Goal: Task Accomplishment & Management: Manage account settings

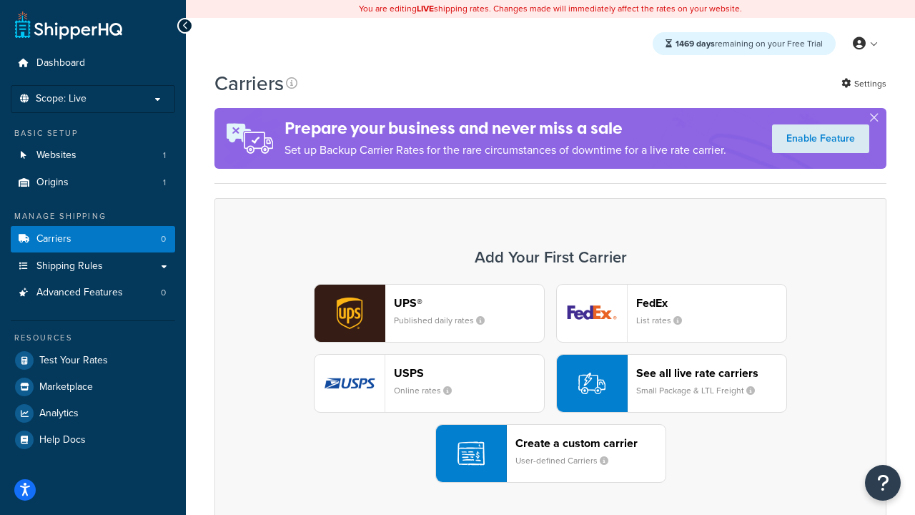
click at [550, 383] on div "UPS® Published daily rates FedEx List rates USPS Online rates See all live rate…" at bounding box center [550, 383] width 642 height 199
click at [711, 302] on header "FedEx" at bounding box center [711, 303] width 150 height 14
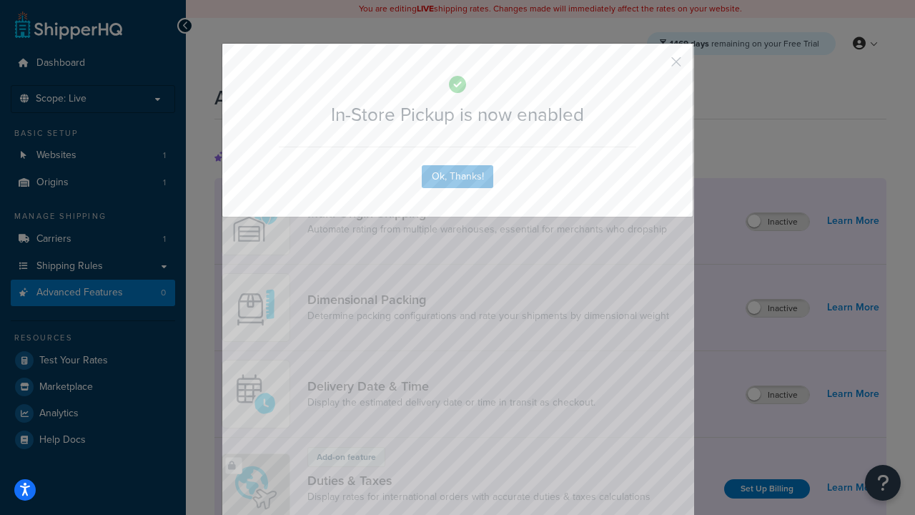
scroll to position [463, 0]
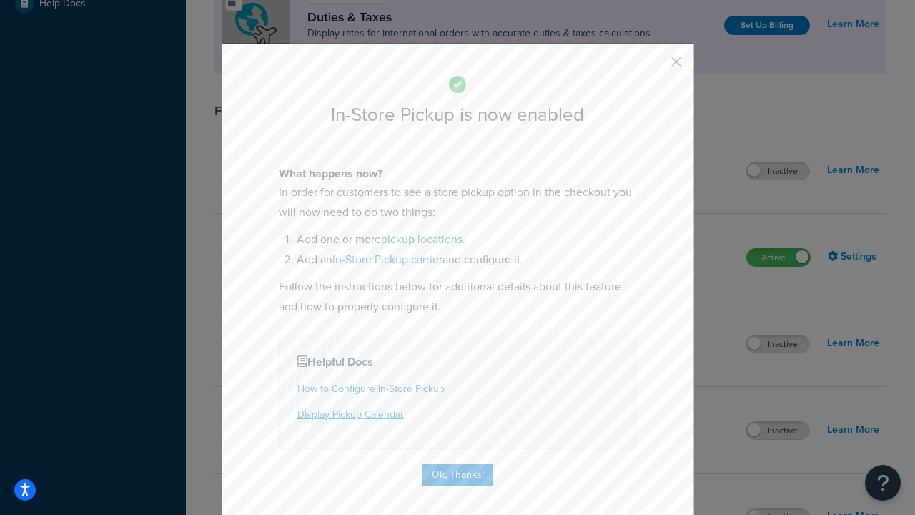
click at [655, 66] on button "button" at bounding box center [655, 67] width 4 height 4
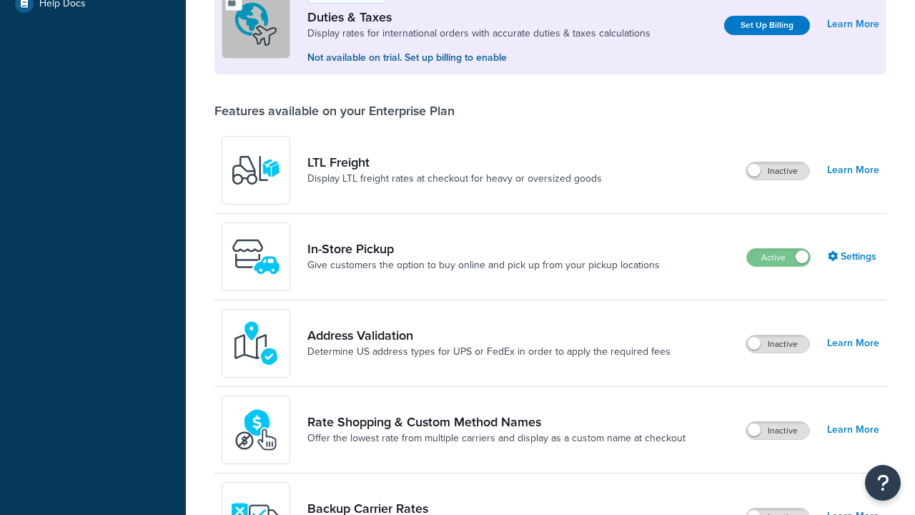
scroll to position [436, 0]
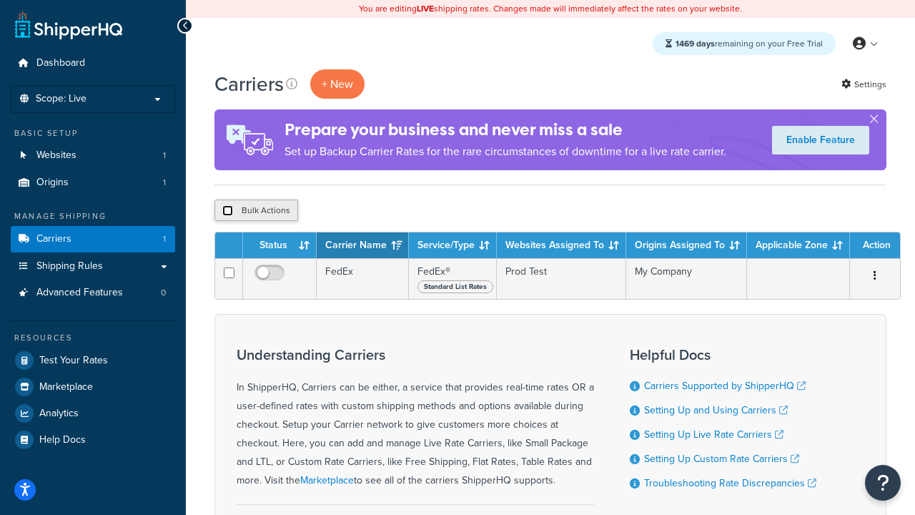
click at [227, 211] on input "checkbox" at bounding box center [227, 210] width 11 height 11
checkbox input "true"
click at [385, 211] on button "Delete" at bounding box center [381, 209] width 49 height 21
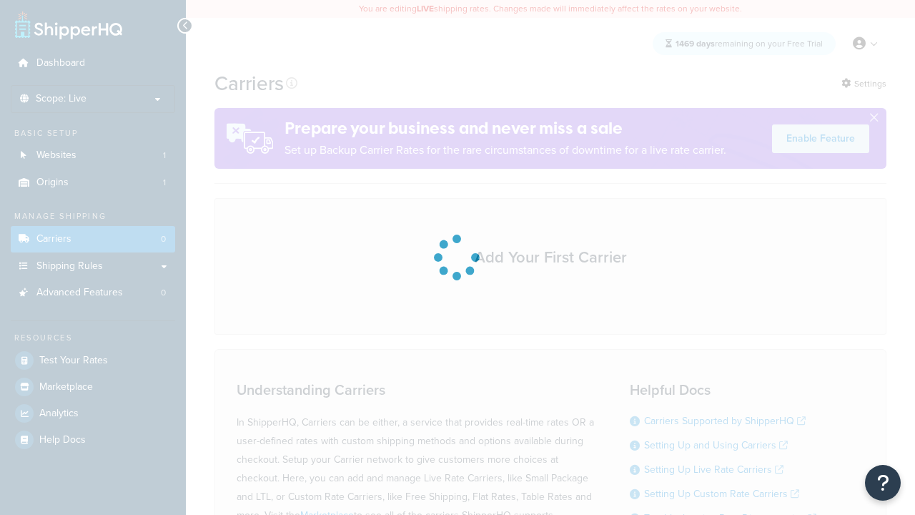
scroll to position [126, 0]
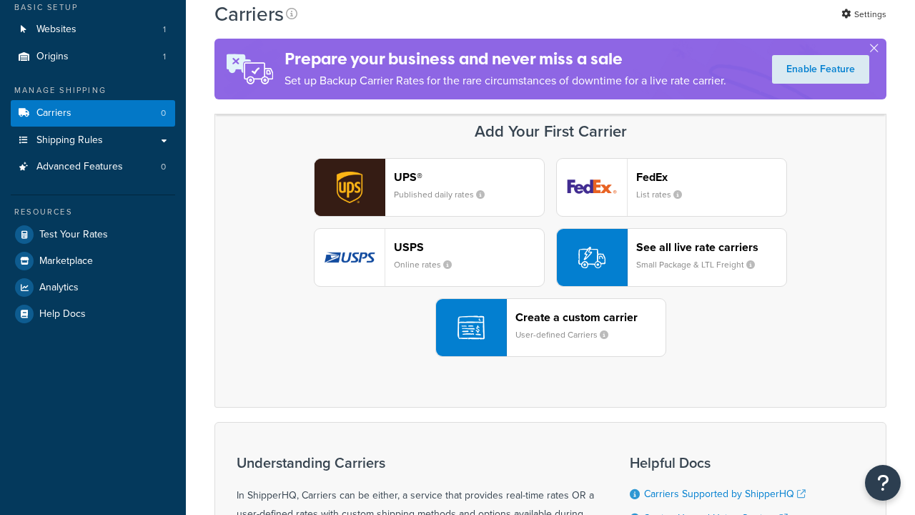
click at [711, 177] on header "FedEx" at bounding box center [711, 177] width 150 height 14
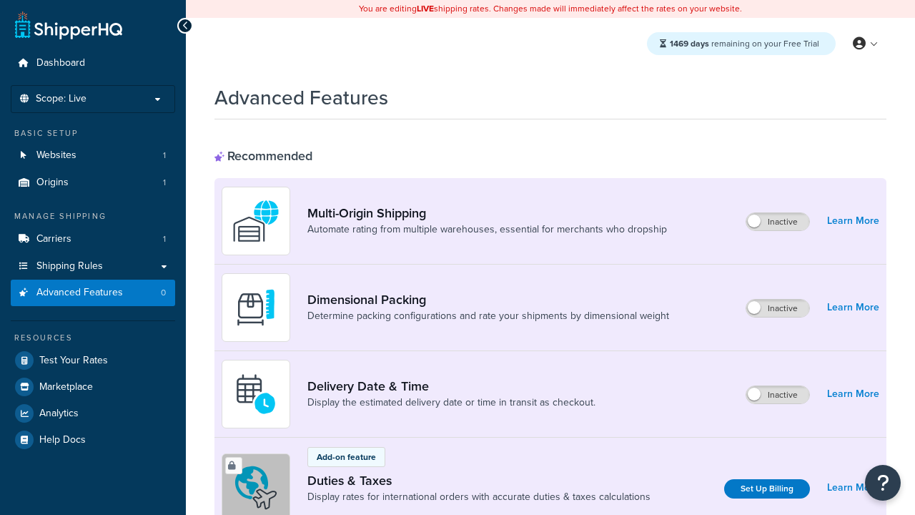
scroll to position [463, 0]
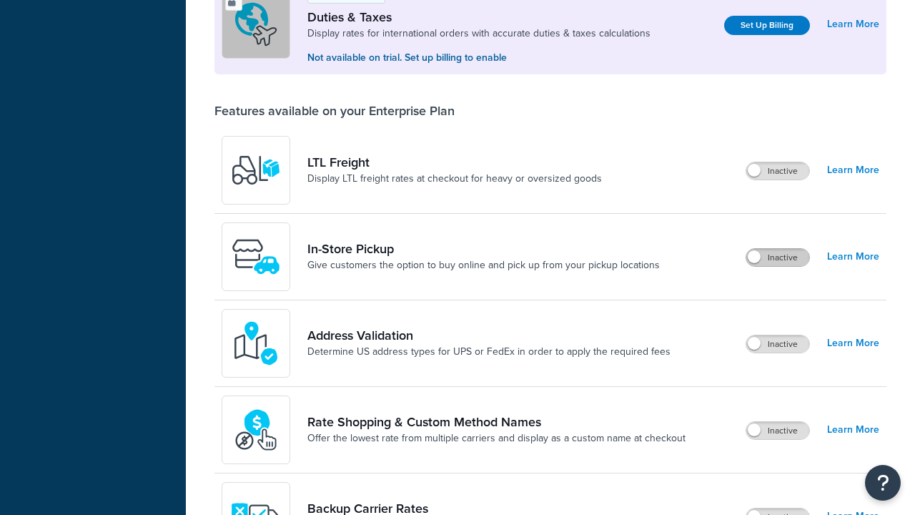
click at [778, 257] on label "Inactive" at bounding box center [777, 257] width 63 height 17
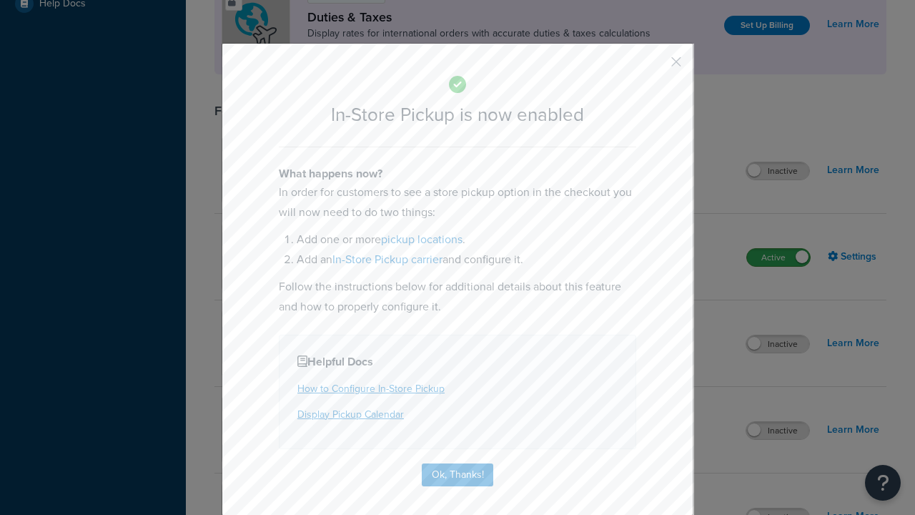
scroll to position [0, 0]
click at [655, 66] on button "button" at bounding box center [655, 67] width 4 height 4
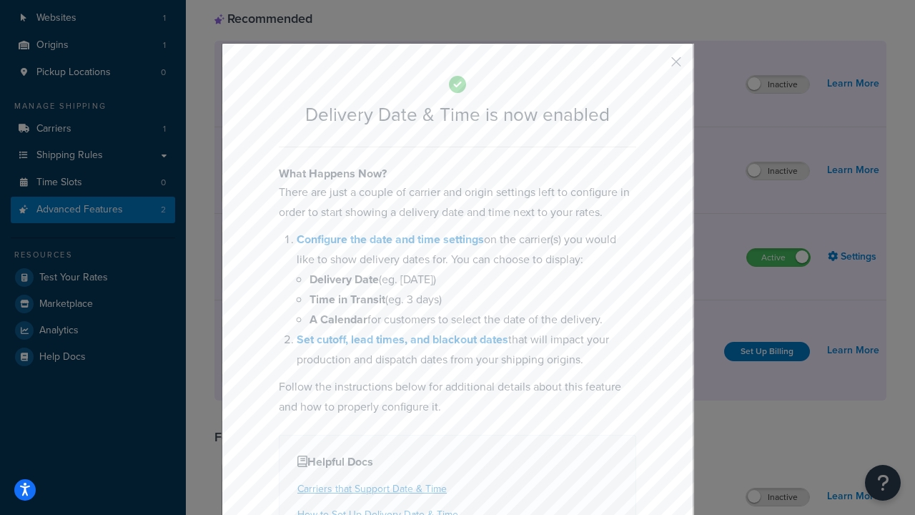
click at [655, 66] on button "button" at bounding box center [655, 67] width 4 height 4
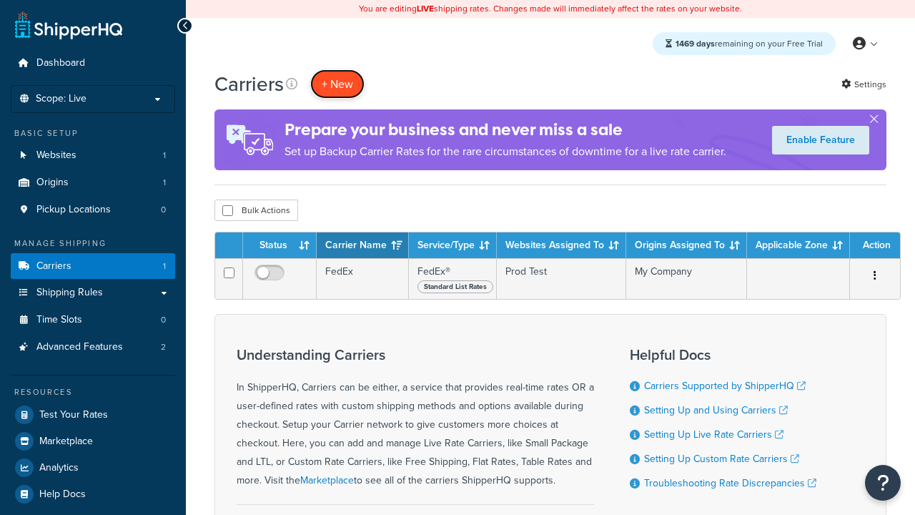
click at [337, 84] on button "+ New" at bounding box center [337, 83] width 54 height 29
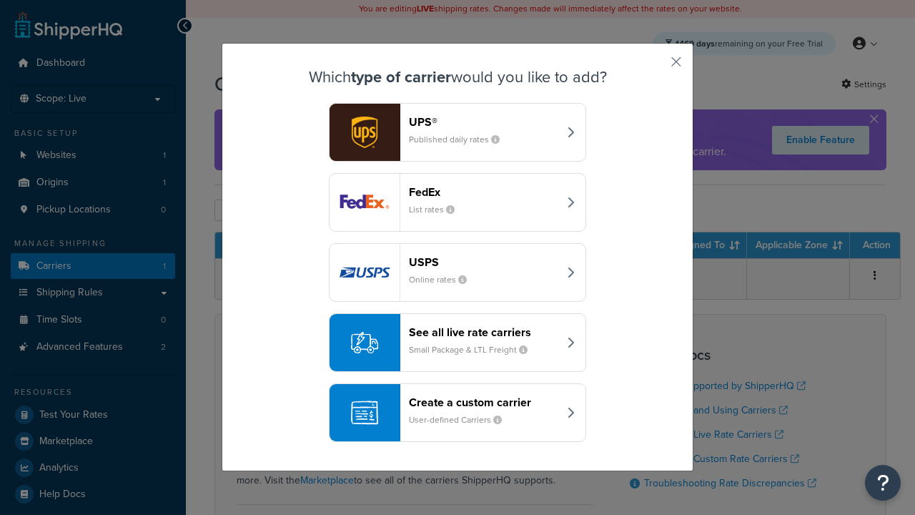
click at [458, 412] on div "Create a custom carrier User-defined Carriers" at bounding box center [483, 412] width 149 height 34
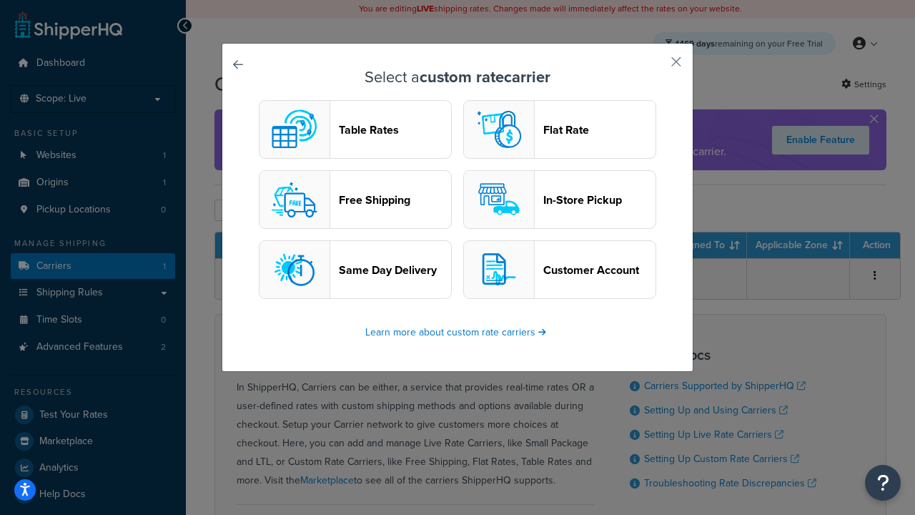
click at [560, 199] on header "In-Store Pickup" at bounding box center [599, 200] width 112 height 14
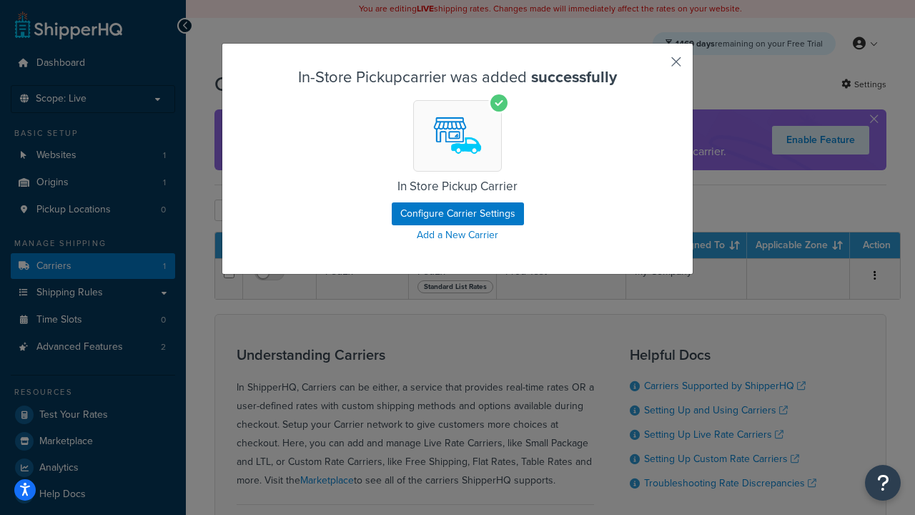
click at [655, 66] on button "button" at bounding box center [655, 67] width 4 height 4
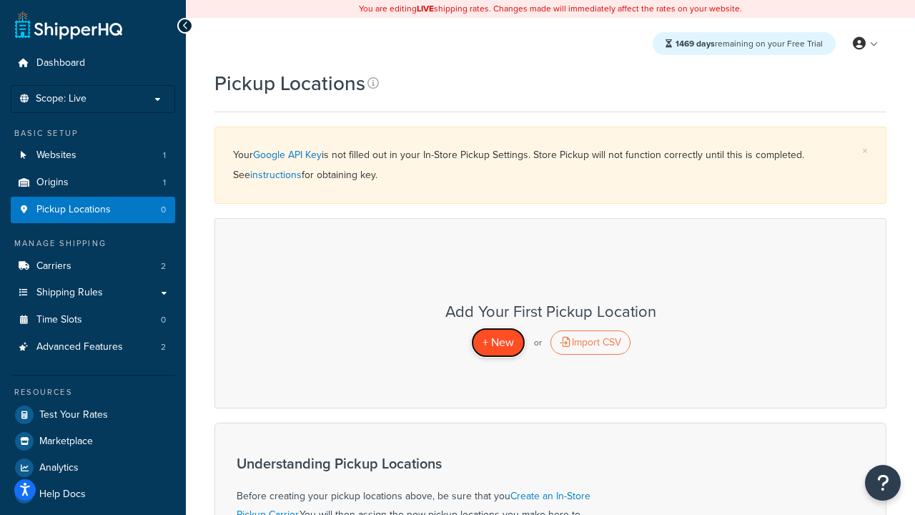
click at [498, 342] on span "+ New" at bounding box center [498, 342] width 31 height 16
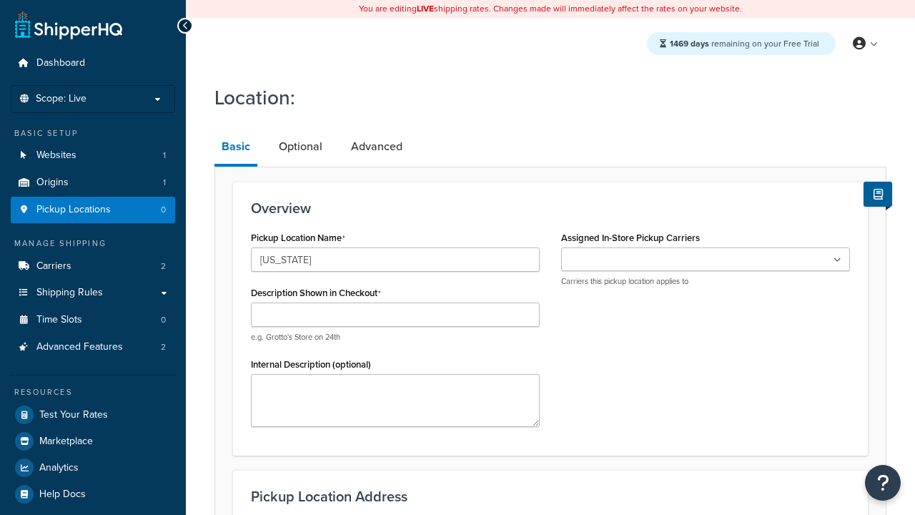
type input "[US_STATE]"
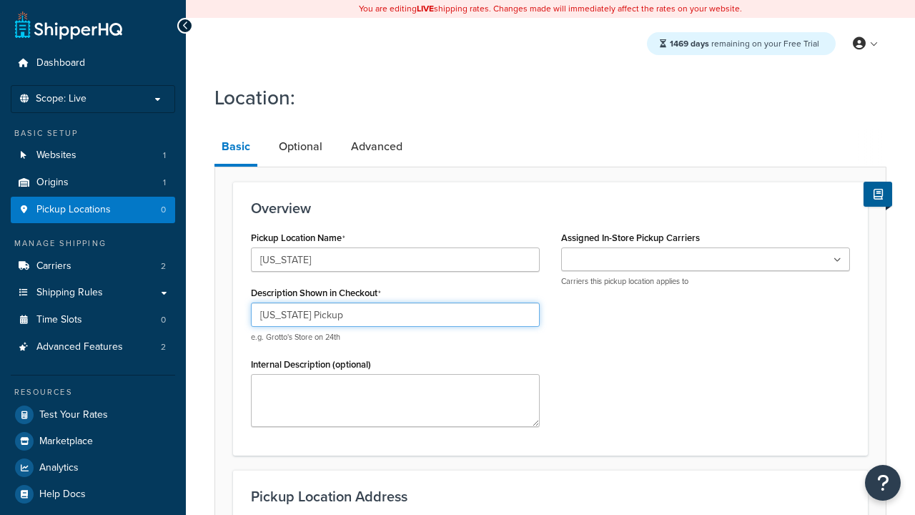
type input "California Pickup"
click at [706, 259] on ul at bounding box center [705, 259] width 289 height 24
type input "3385 Michelson Drive"
type input "Suite B"
type input "Irvine"
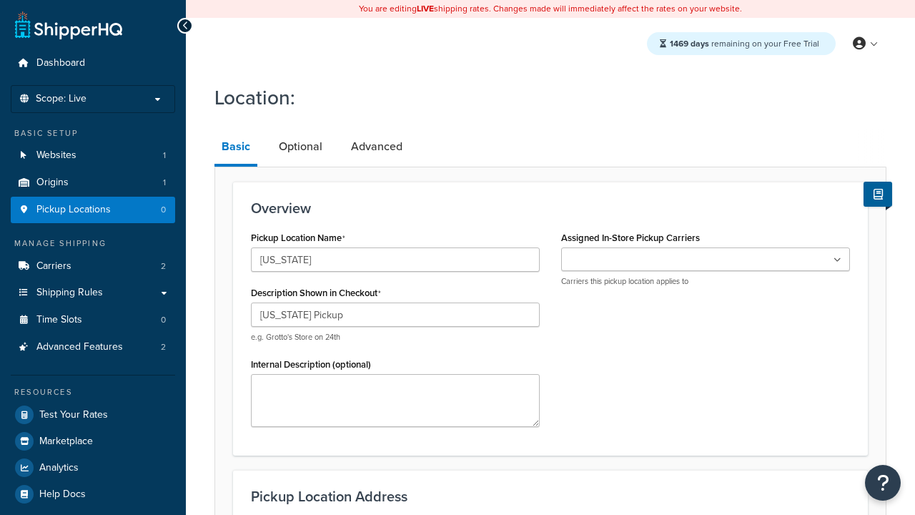
select select "5"
type input "Irvine"
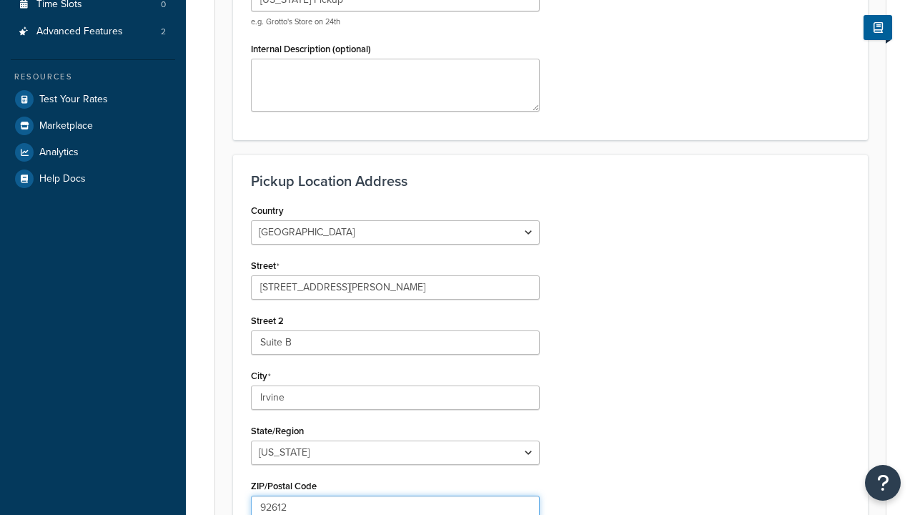
type input "92612"
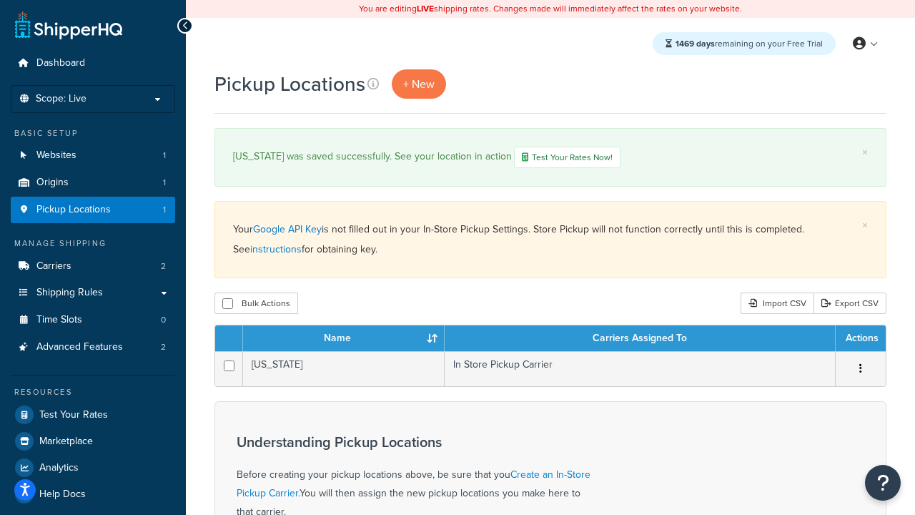
click at [344, 340] on th "Name" at bounding box center [344, 338] width 202 height 26
click at [640, 340] on th "Carriers Assigned To" at bounding box center [640, 338] width 391 height 26
click at [860, 340] on th "Actions" at bounding box center [861, 338] width 50 height 26
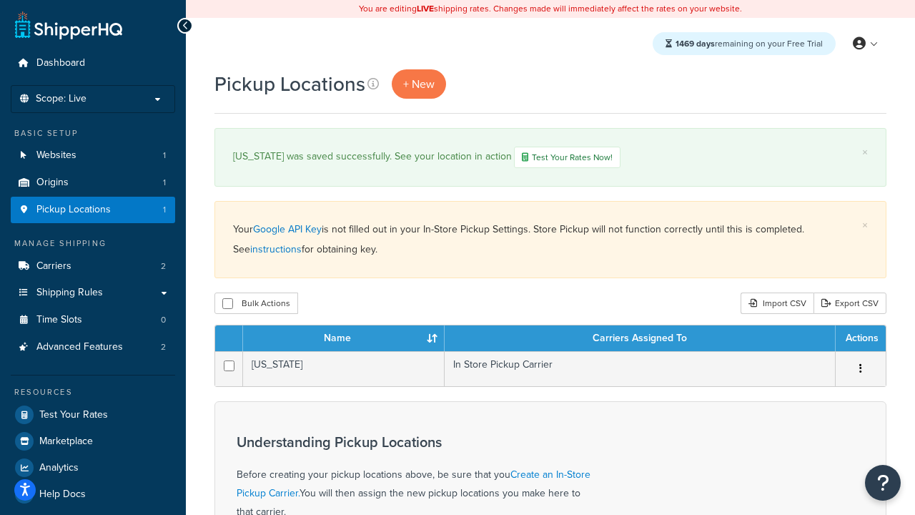
click at [860, 340] on th "Actions" at bounding box center [861, 338] width 50 height 26
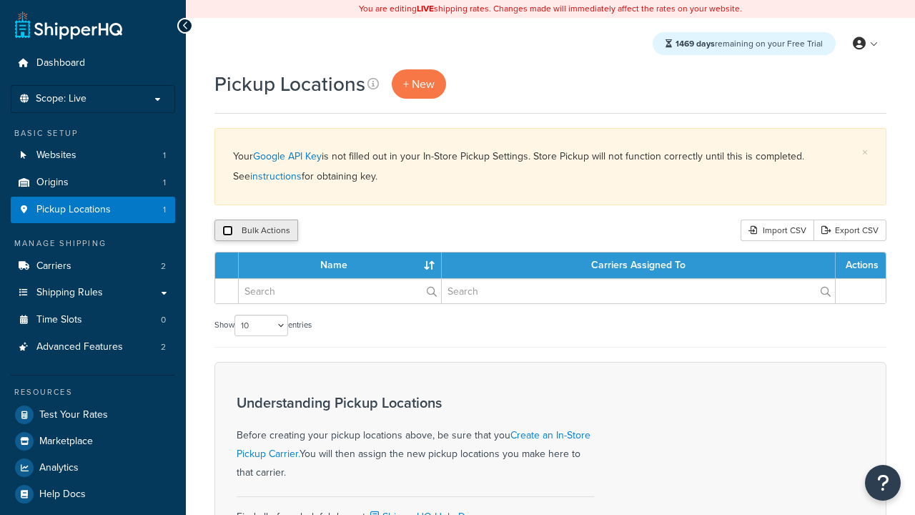
click at [227, 231] on input "checkbox" at bounding box center [227, 230] width 11 height 11
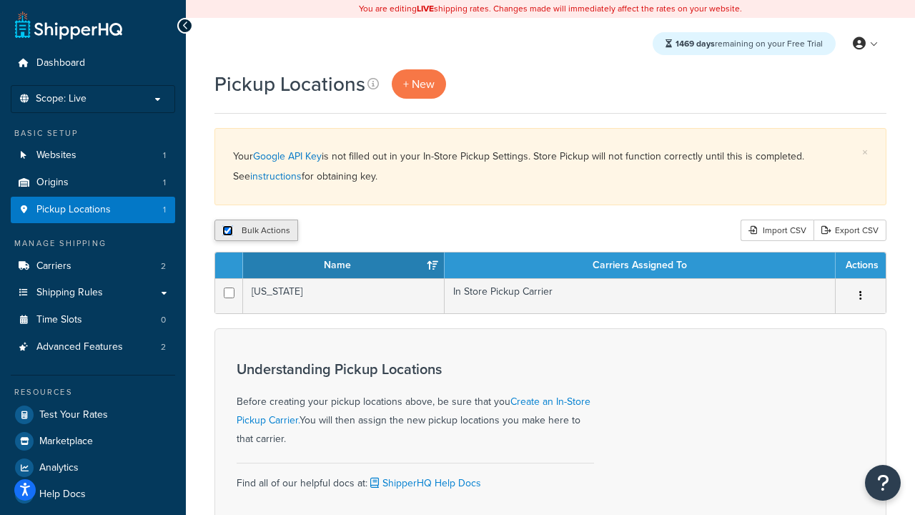
click at [227, 231] on input "checkbox" at bounding box center [227, 230] width 11 height 11
checkbox input "false"
click at [227, 231] on input "checkbox" at bounding box center [227, 230] width 11 height 11
checkbox input "true"
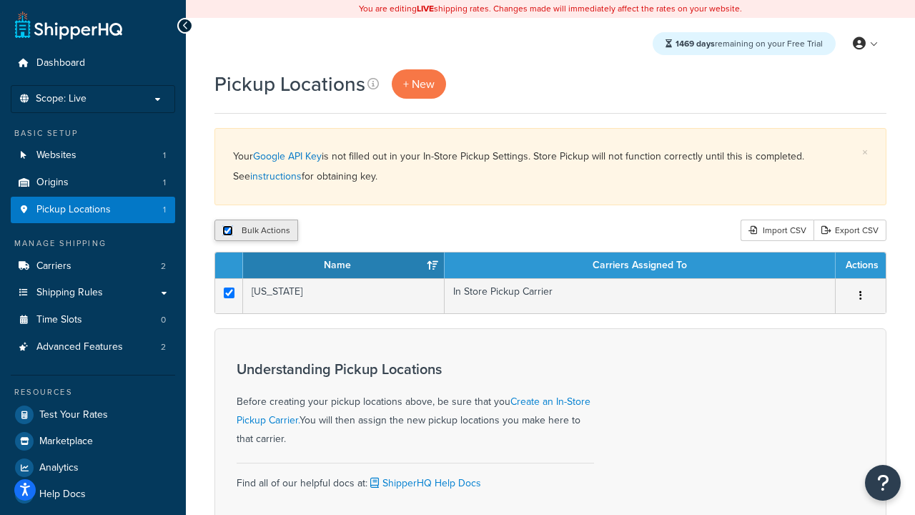
checkbox input "true"
click at [385, 231] on button "Delete" at bounding box center [381, 229] width 49 height 21
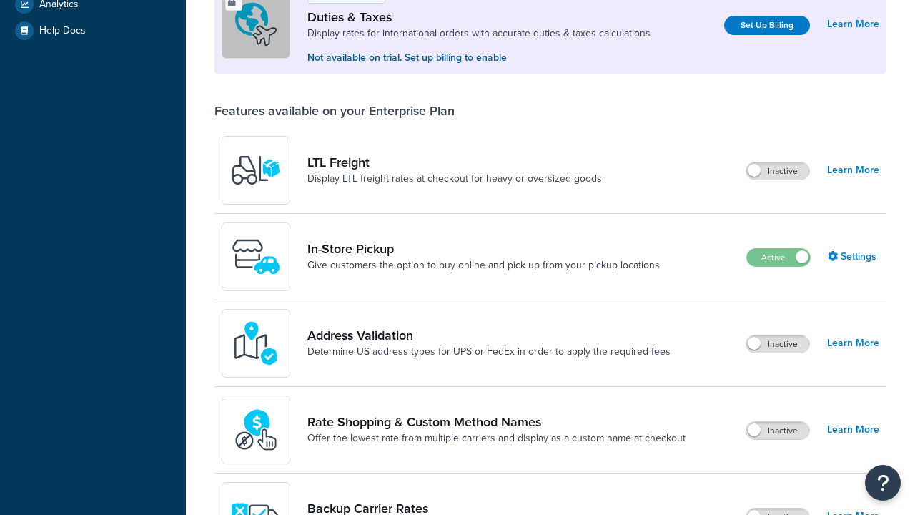
scroll to position [436, 0]
